Goal: Task Accomplishment & Management: Complete application form

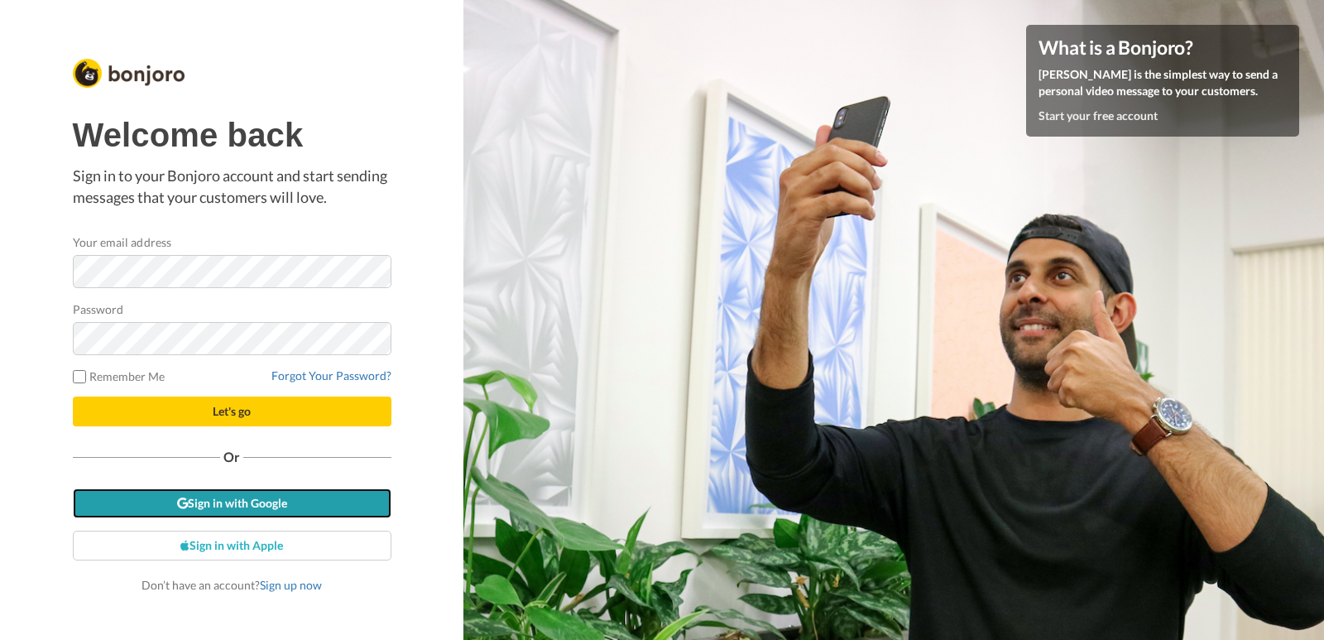
click at [192, 507] on link "Sign in with Google" at bounding box center [232, 503] width 319 height 30
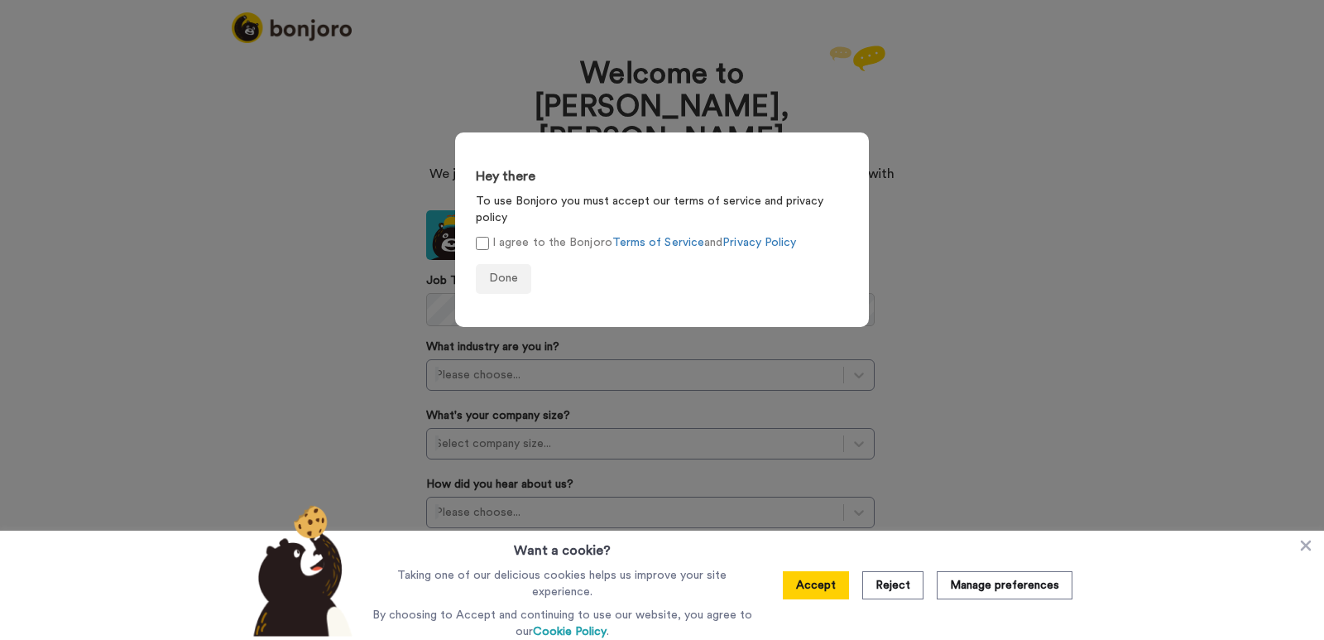
click at [933, 151] on div "Hey there To use Bonjoro you must accept our terms of service and privacy polic…" at bounding box center [662, 320] width 1324 height 640
click at [517, 264] on button "Done" at bounding box center [503, 279] width 55 height 30
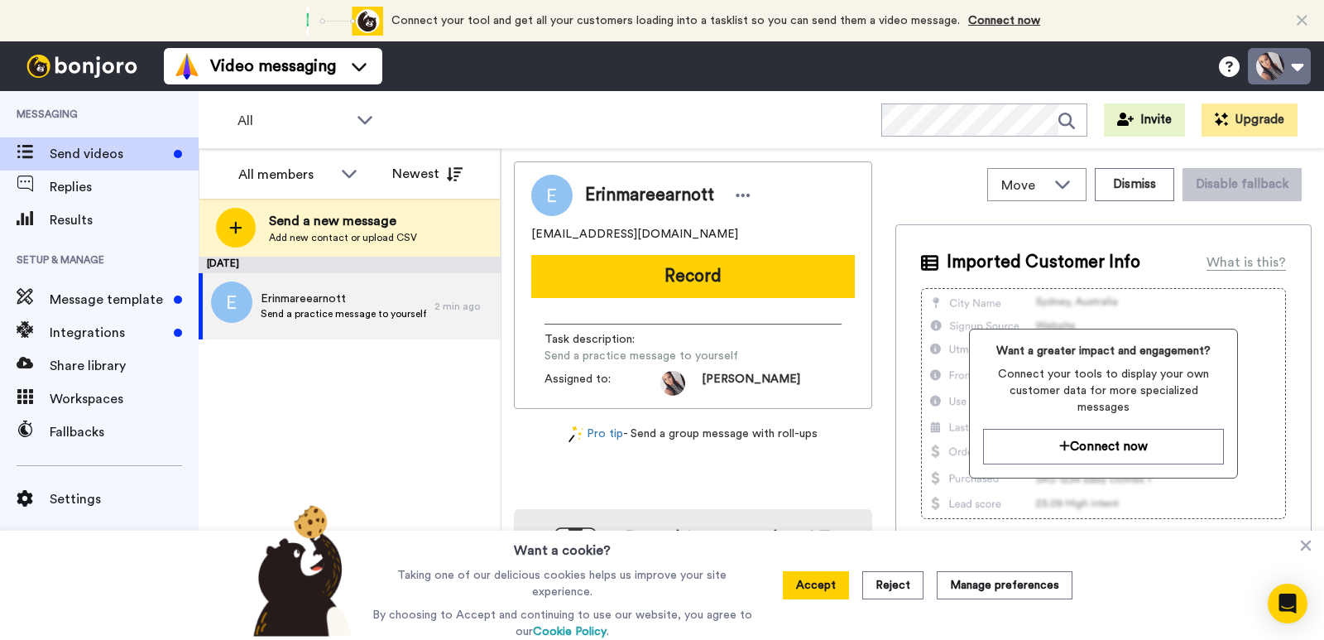
click at [1300, 79] on button at bounding box center [1279, 66] width 63 height 36
click at [432, 422] on div "September 13 Erinmareearnott Send a practice message to yourself 2 min ago" at bounding box center [350, 448] width 302 height 383
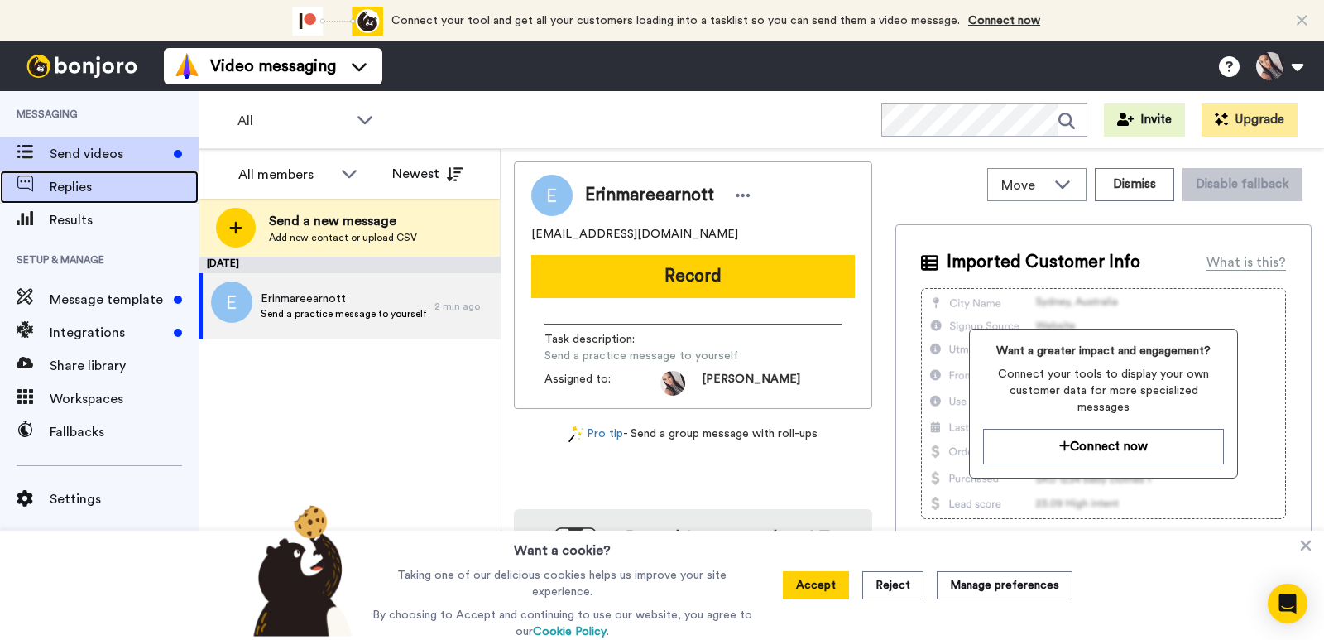
click at [99, 190] on span "Replies" at bounding box center [124, 187] width 149 height 20
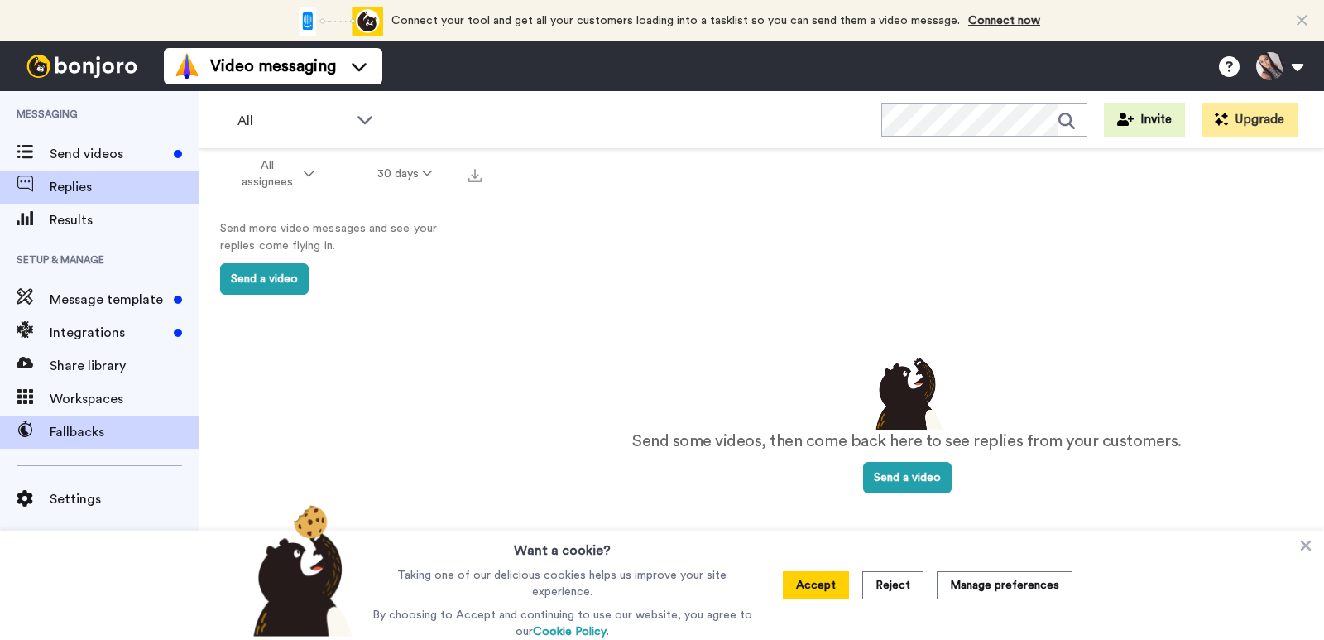
scroll to position [30, 0]
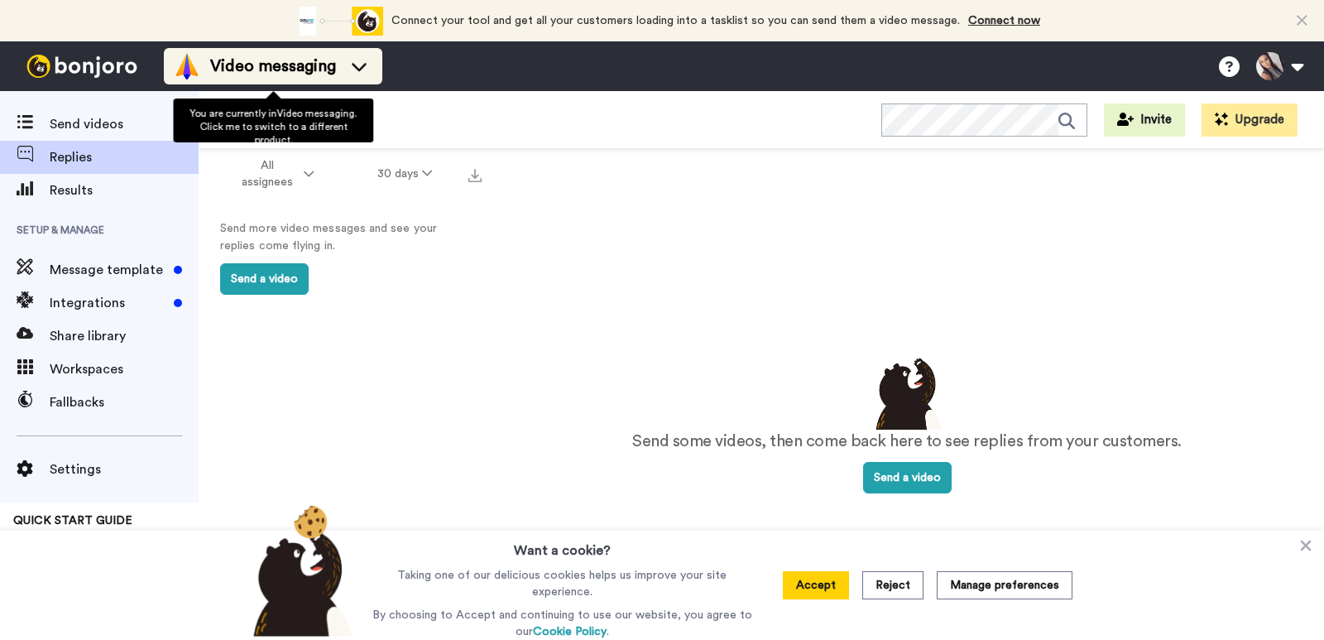
click at [368, 74] on div "Video messaging" at bounding box center [273, 66] width 199 height 26
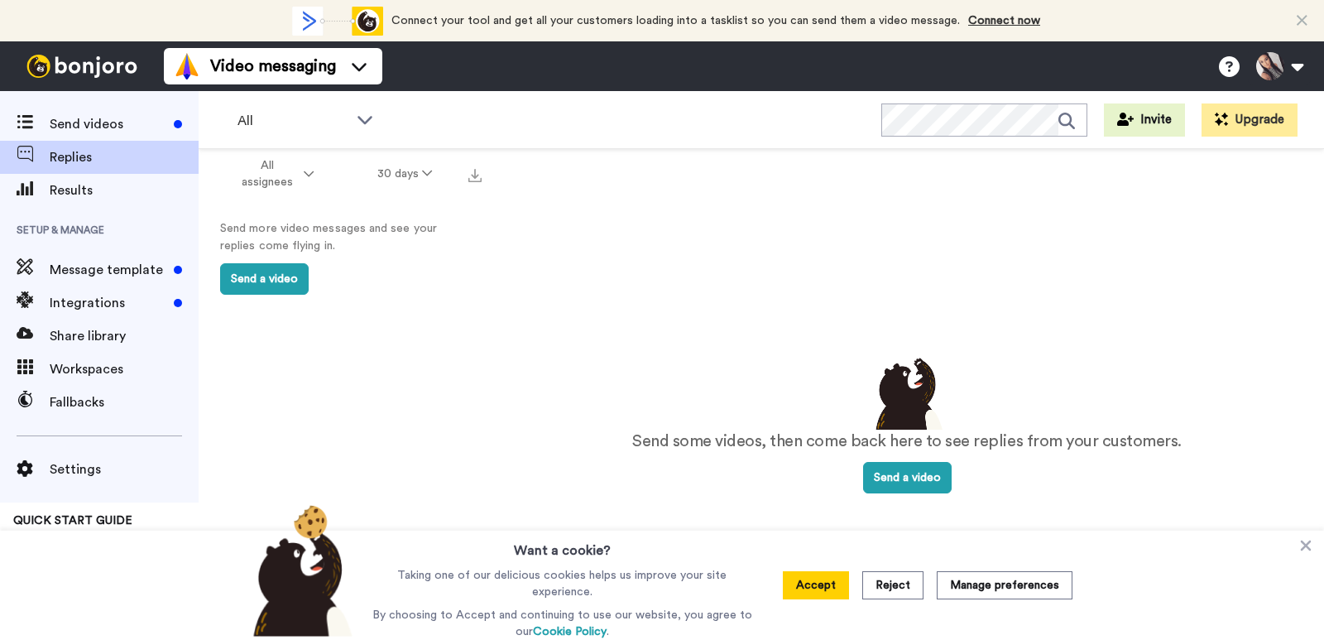
click at [598, 105] on div "All Invite Upgrade" at bounding box center [762, 120] width 1126 height 58
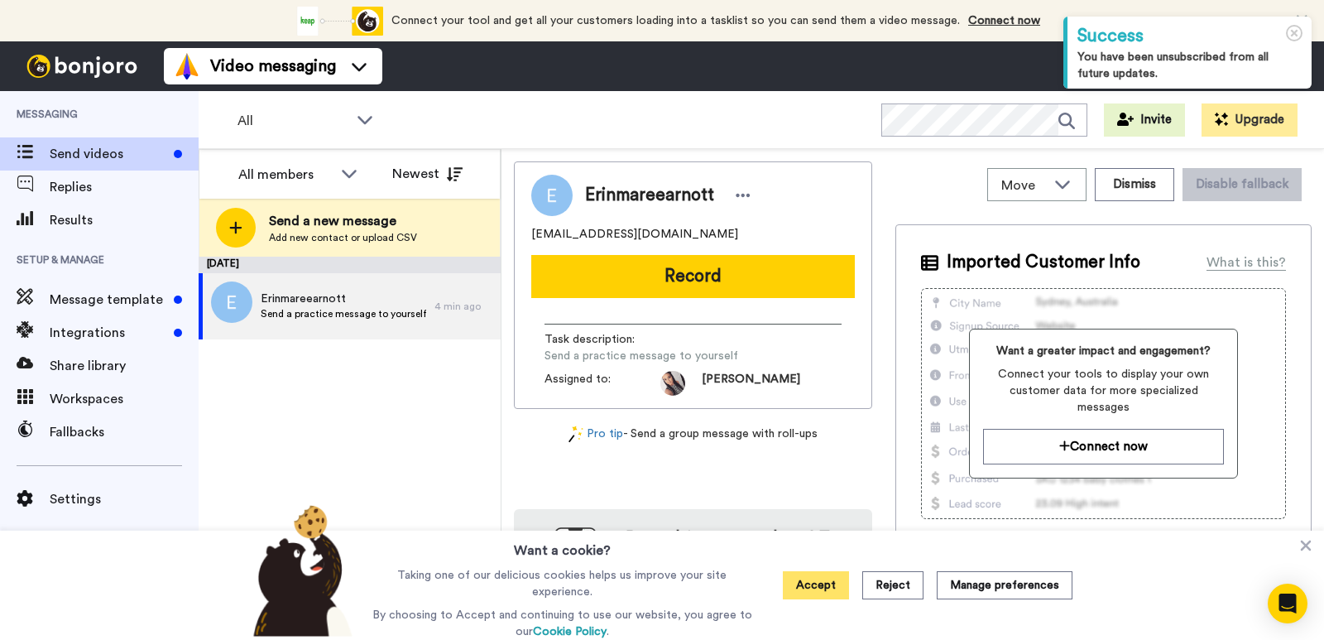
click at [817, 582] on button "Accept" at bounding box center [816, 585] width 66 height 28
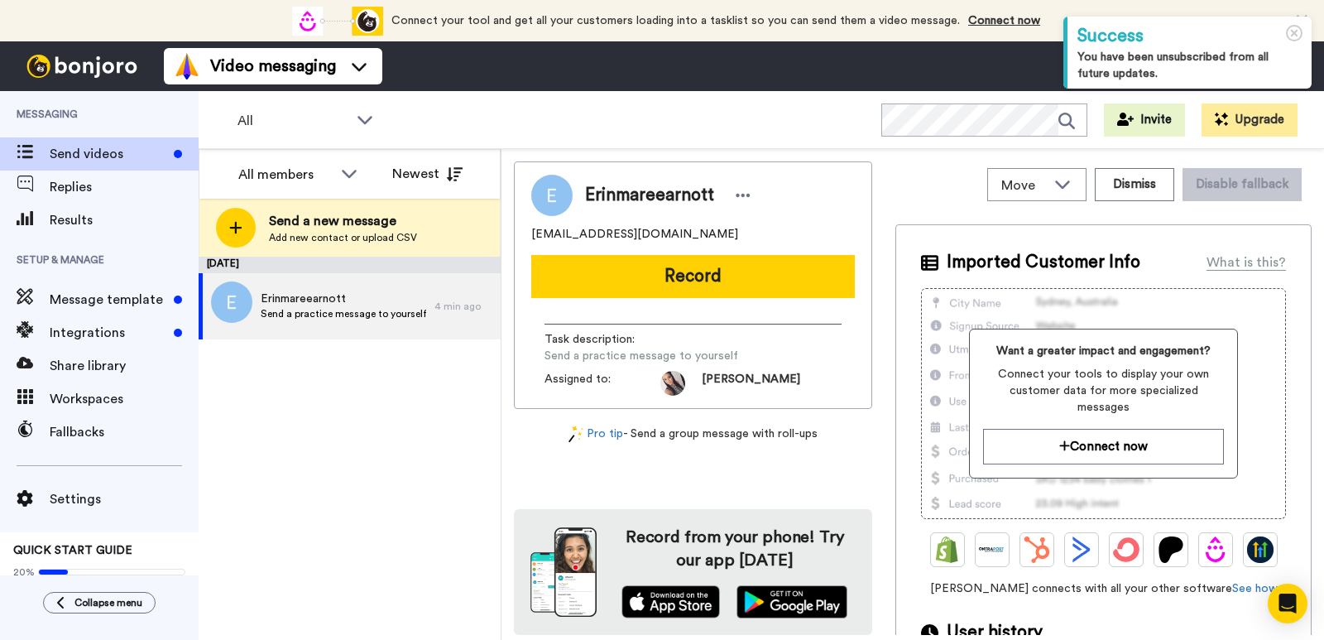
scroll to position [69, 0]
click at [1299, 36] on icon at bounding box center [1294, 33] width 17 height 17
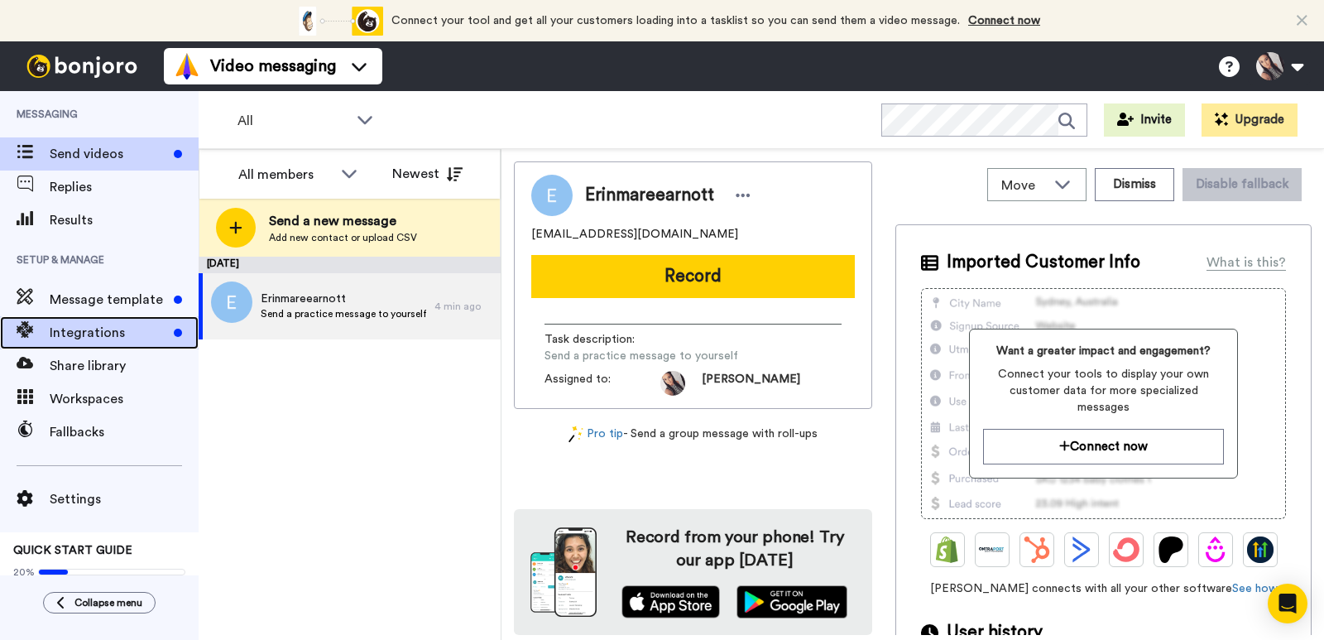
click at [123, 334] on span "Integrations" at bounding box center [109, 333] width 118 height 20
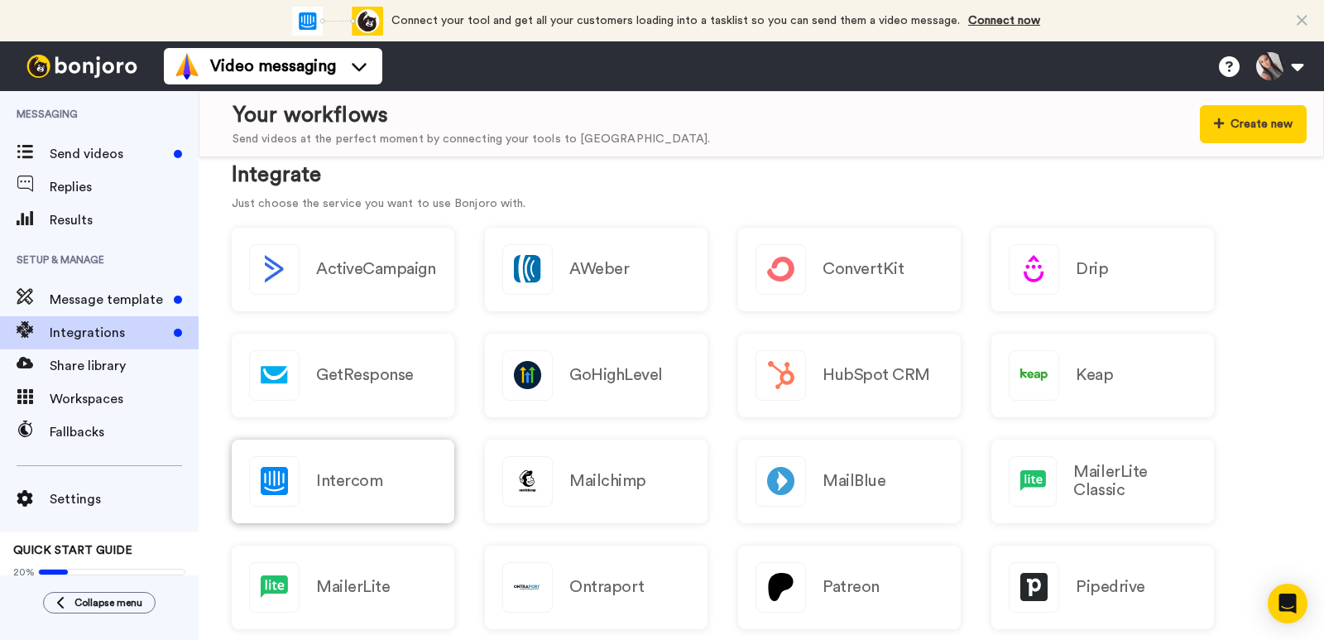
scroll to position [331, 0]
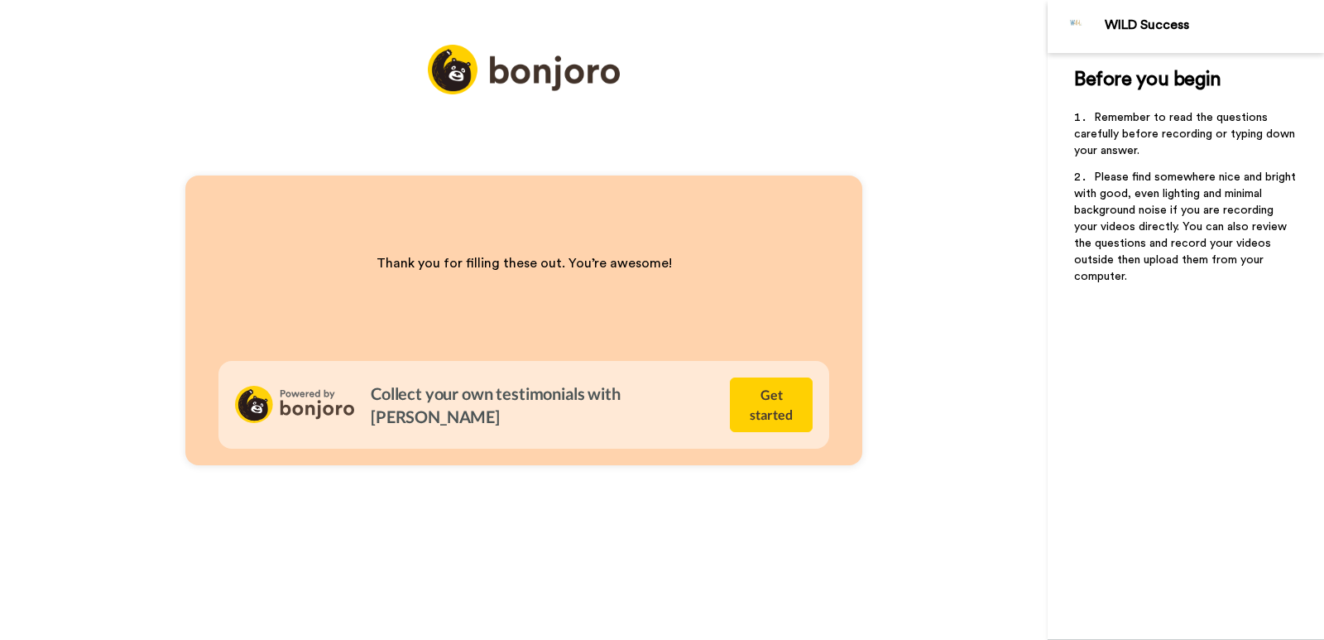
click at [1135, 17] on div "WILD Success" at bounding box center [1186, 26] width 276 height 53
click at [1062, 31] on img at bounding box center [1077, 27] width 40 height 40
click at [1072, 31] on img at bounding box center [1077, 27] width 40 height 40
click at [1150, 23] on div "WILD Success" at bounding box center [1214, 25] width 219 height 16
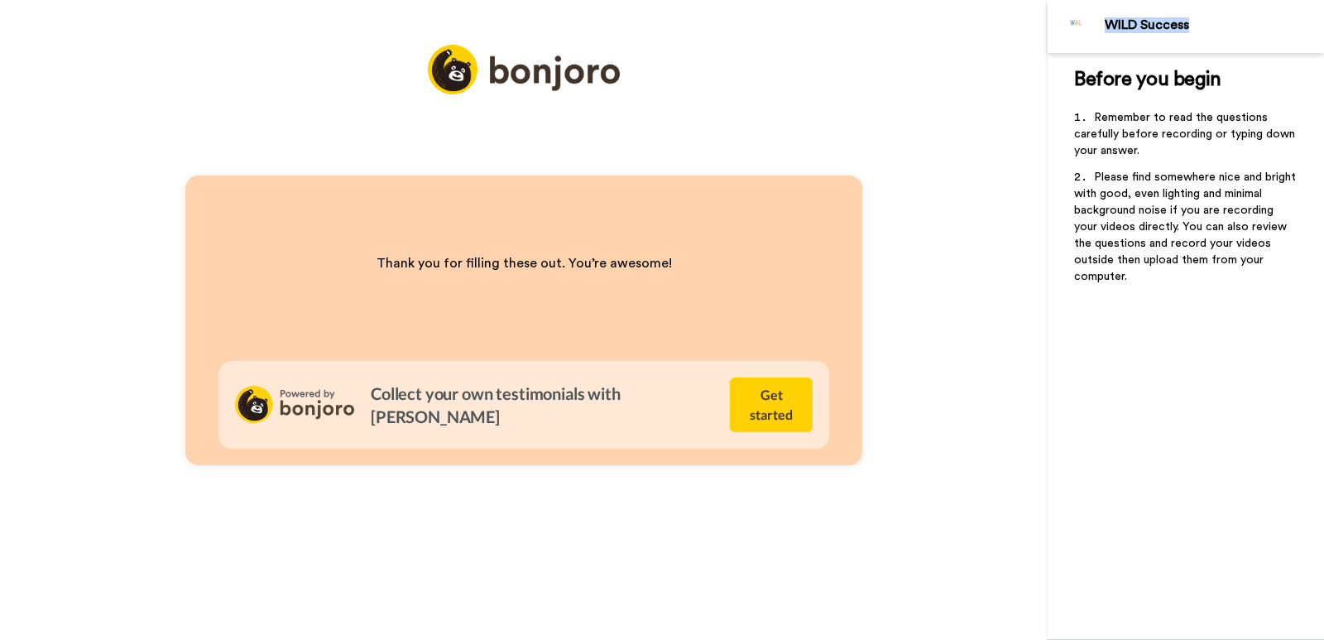
click at [1150, 23] on div "WILD Success" at bounding box center [1214, 25] width 219 height 16
click at [1012, 173] on div "Thank you for filling these out. You’re awesome! Collect your own testimonials …" at bounding box center [524, 320] width 1048 height 640
click at [1085, 30] on img at bounding box center [1077, 27] width 40 height 40
click at [1141, 27] on div "WILD Success" at bounding box center [1214, 25] width 219 height 16
click at [970, 36] on div "Thank you for filling these out. You’re awesome! Collect your own testimonials …" at bounding box center [524, 320] width 1048 height 640
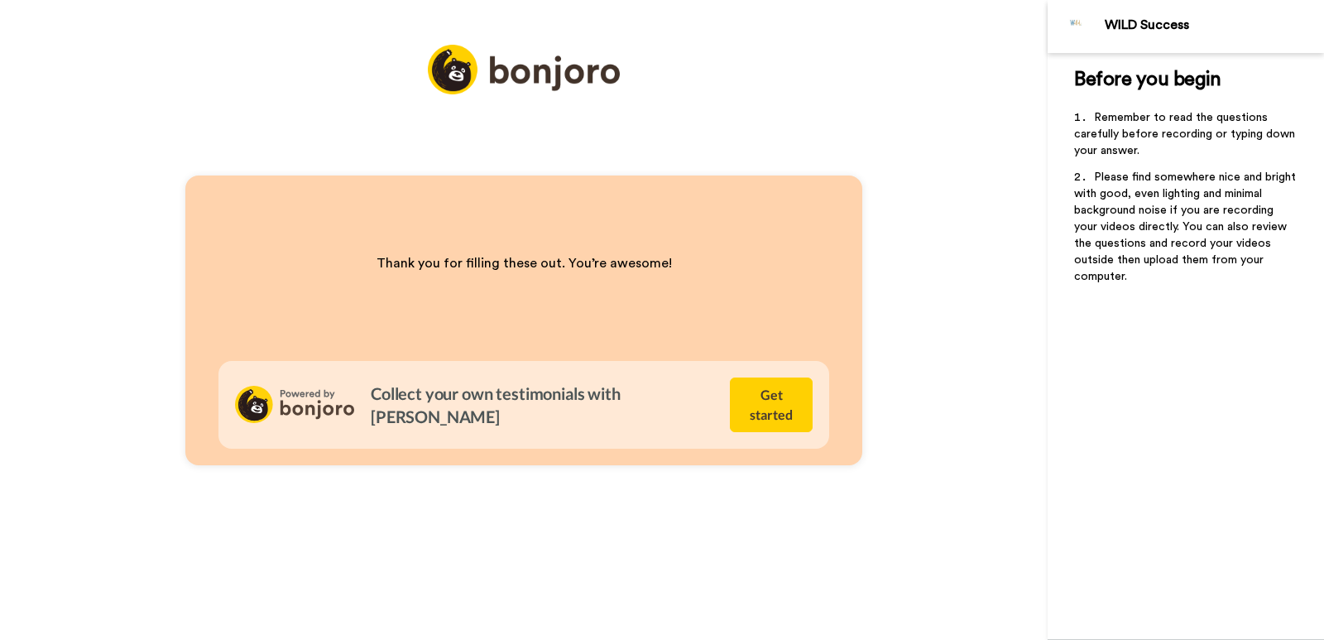
click at [1035, 147] on div "Thank you for filling these out. You’re awesome! Collect your own testimonials …" at bounding box center [524, 320] width 1048 height 640
